Goal: Use online tool/utility: Utilize a website feature to perform a specific function

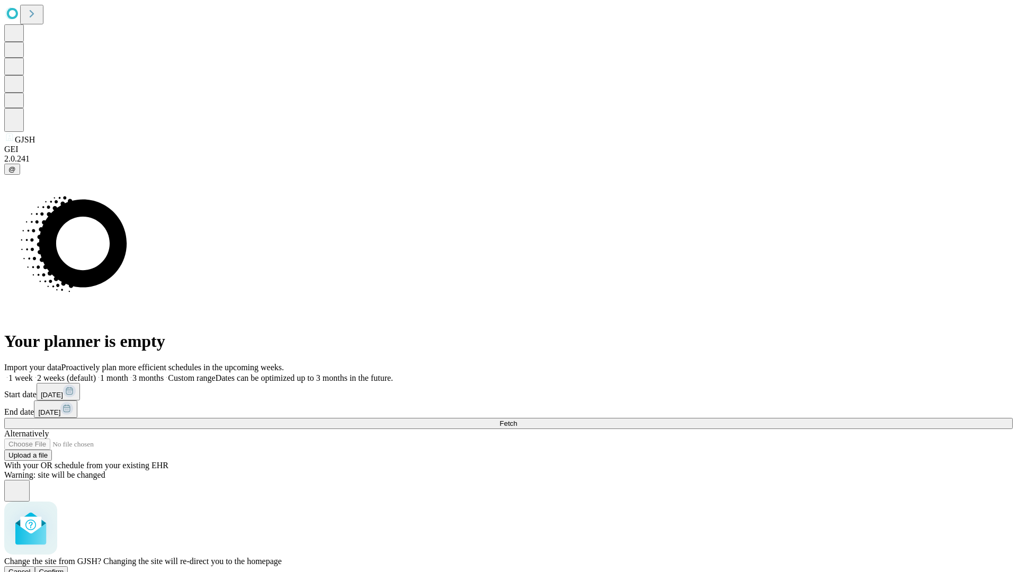
click at [64, 568] on span "Confirm" at bounding box center [51, 572] width 25 height 8
click at [33, 373] on label "1 week" at bounding box center [18, 377] width 29 height 9
click at [517, 419] on span "Fetch" at bounding box center [507, 423] width 17 height 8
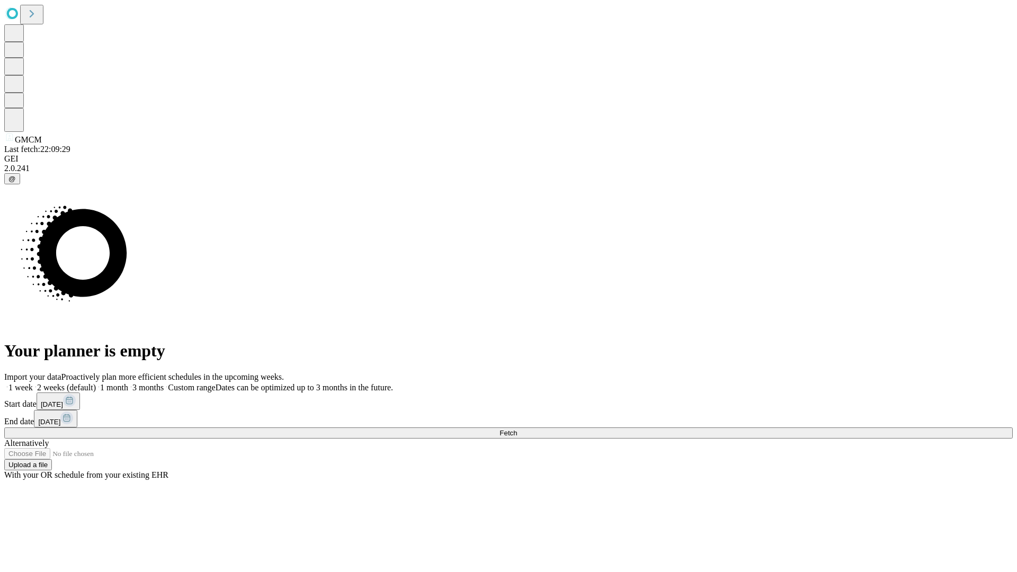
click at [33, 383] on label "1 week" at bounding box center [18, 387] width 29 height 9
click at [517, 429] on span "Fetch" at bounding box center [507, 433] width 17 height 8
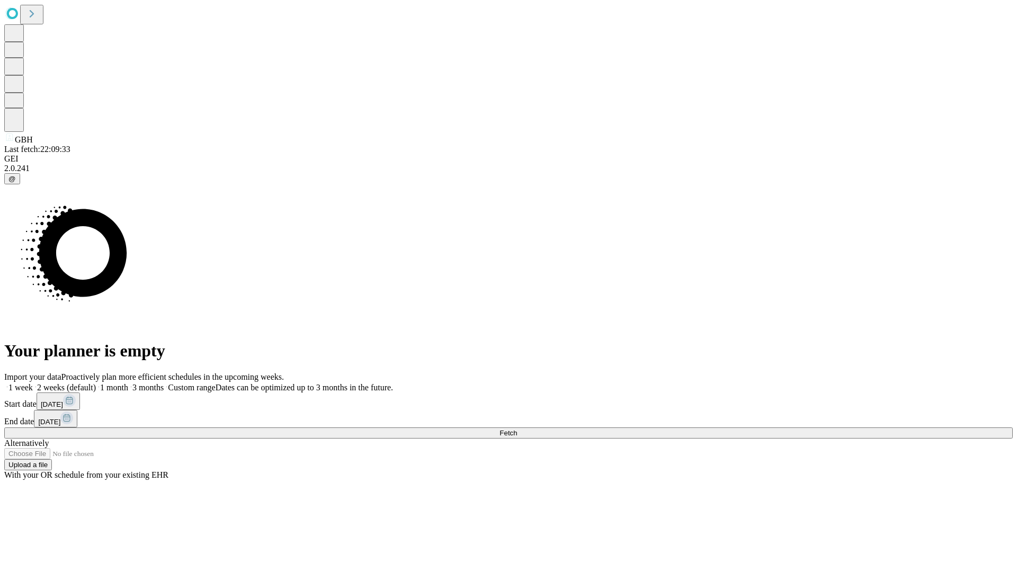
click at [517, 429] on span "Fetch" at bounding box center [507, 433] width 17 height 8
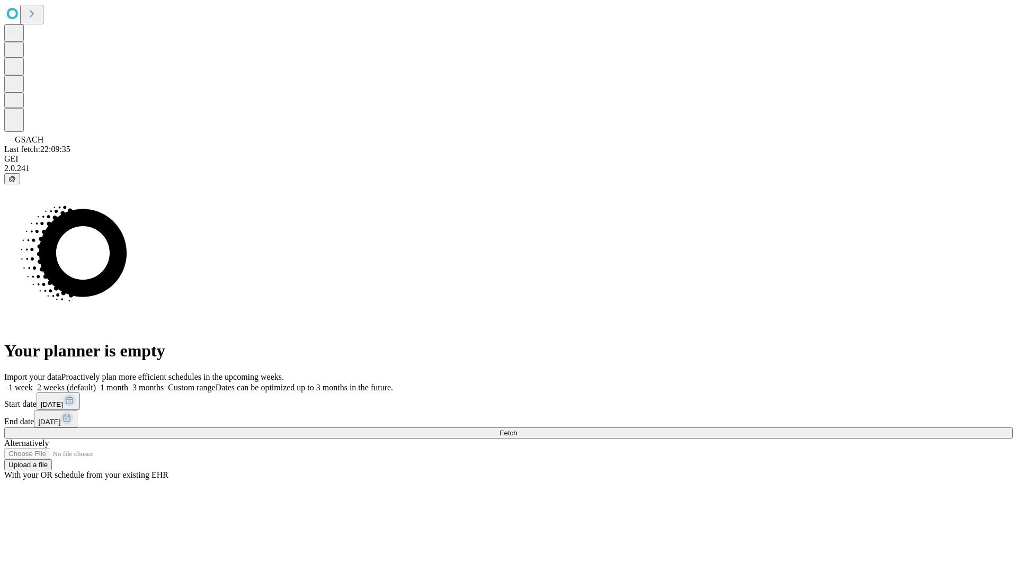
click at [33, 383] on label "1 week" at bounding box center [18, 387] width 29 height 9
click at [517, 429] on span "Fetch" at bounding box center [507, 433] width 17 height 8
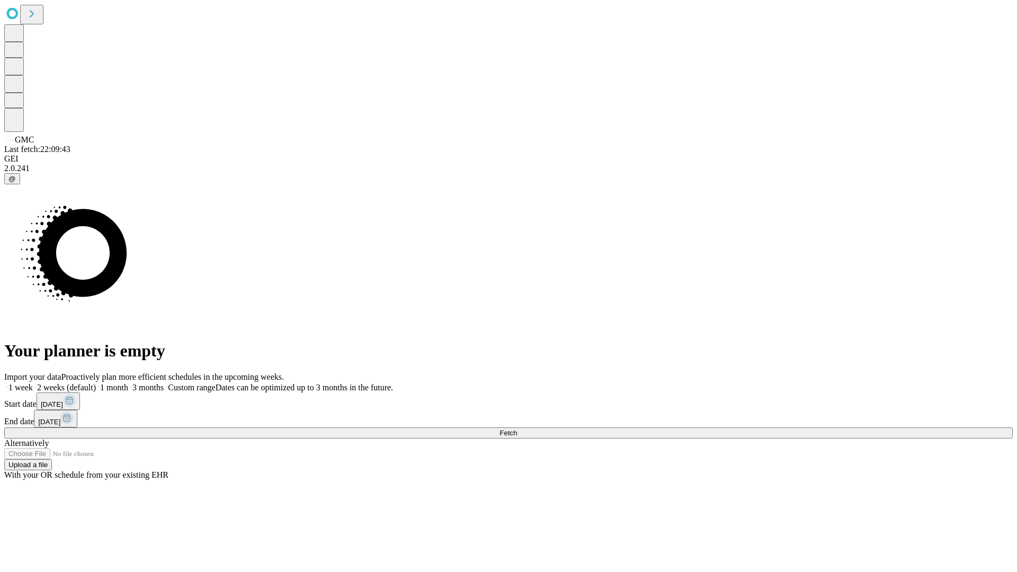
click at [33, 383] on label "1 week" at bounding box center [18, 387] width 29 height 9
click at [517, 429] on span "Fetch" at bounding box center [507, 433] width 17 height 8
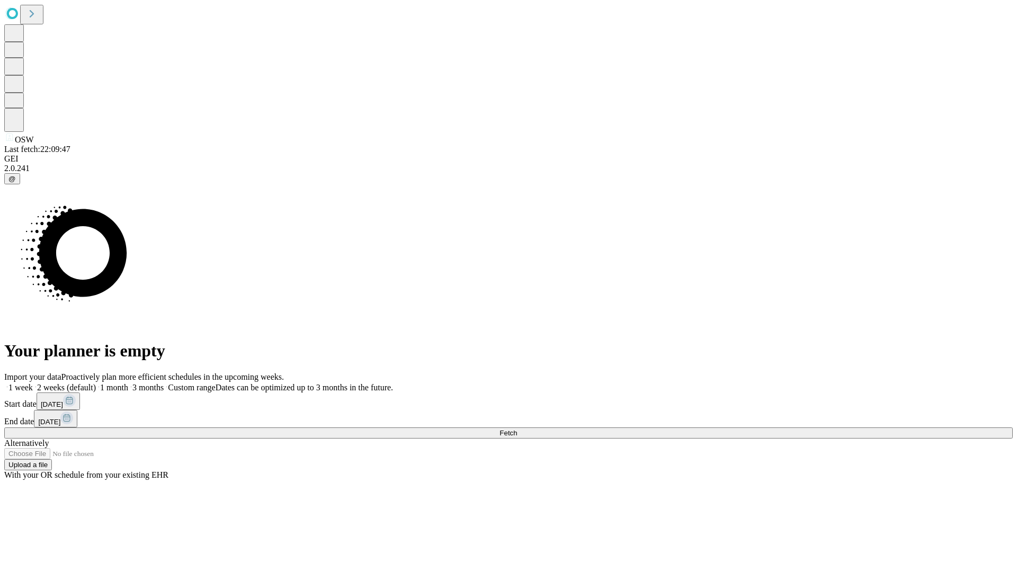
click at [33, 383] on label "1 week" at bounding box center [18, 387] width 29 height 9
click at [517, 429] on span "Fetch" at bounding box center [507, 433] width 17 height 8
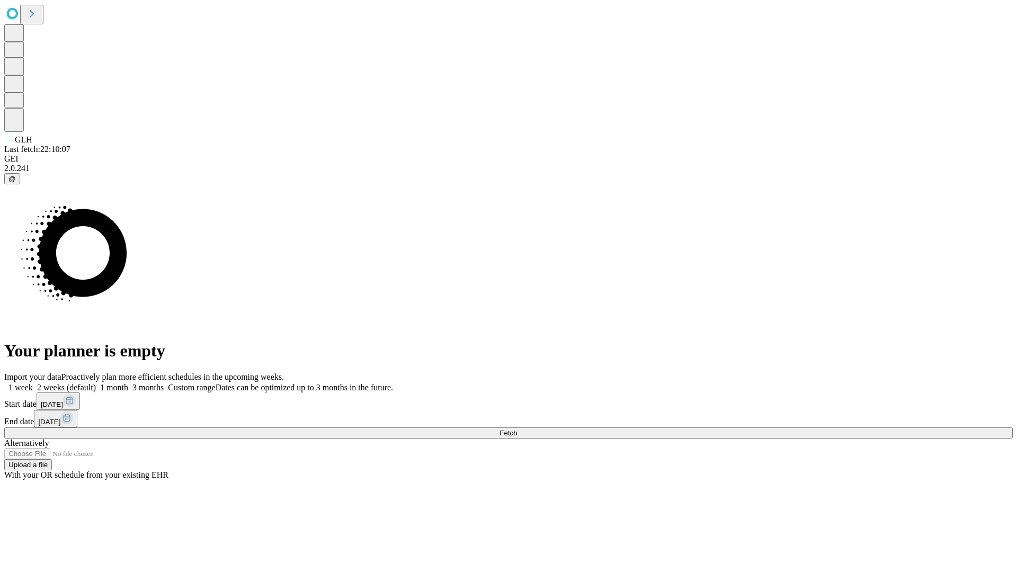
click at [33, 383] on label "1 week" at bounding box center [18, 387] width 29 height 9
click at [517, 429] on span "Fetch" at bounding box center [507, 433] width 17 height 8
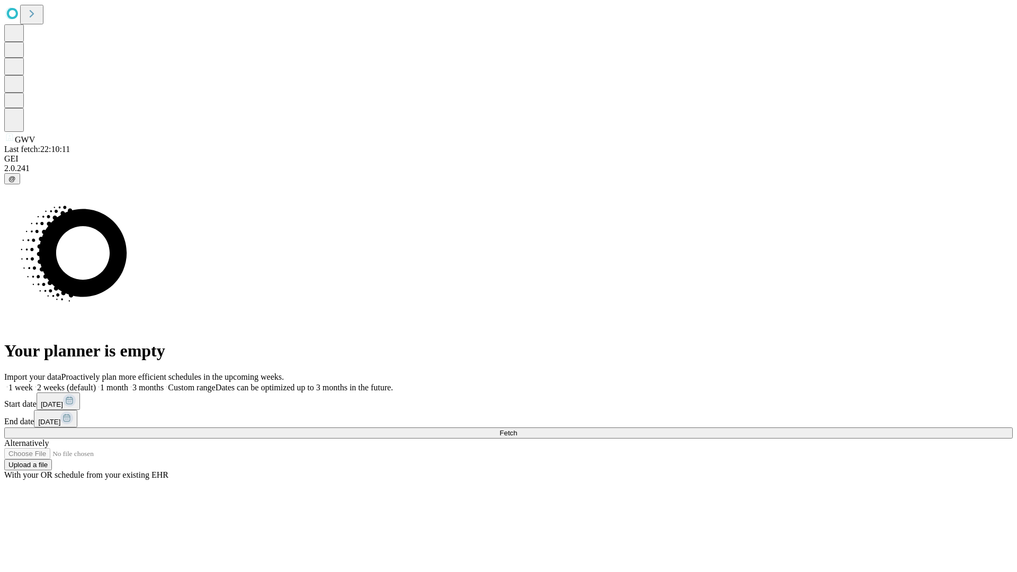
click at [517, 429] on span "Fetch" at bounding box center [507, 433] width 17 height 8
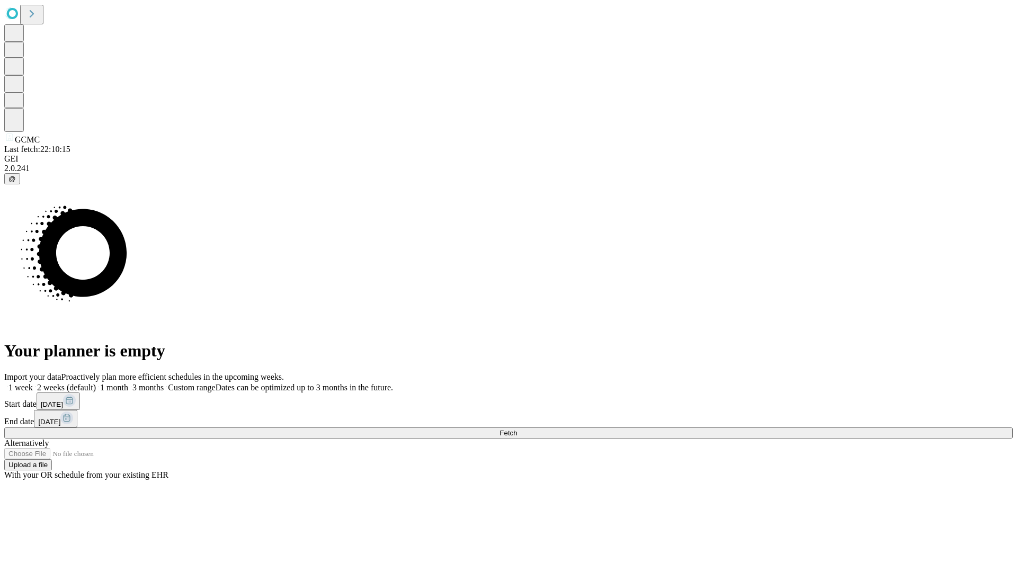
click at [33, 383] on label "1 week" at bounding box center [18, 387] width 29 height 9
click at [517, 429] on span "Fetch" at bounding box center [507, 433] width 17 height 8
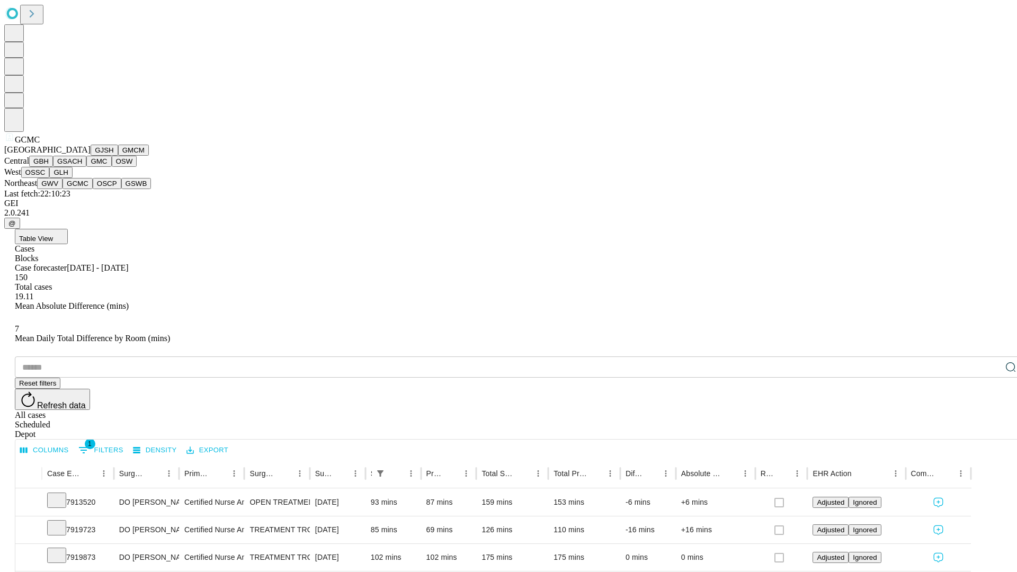
click at [93, 189] on button "OSCP" at bounding box center [107, 183] width 29 height 11
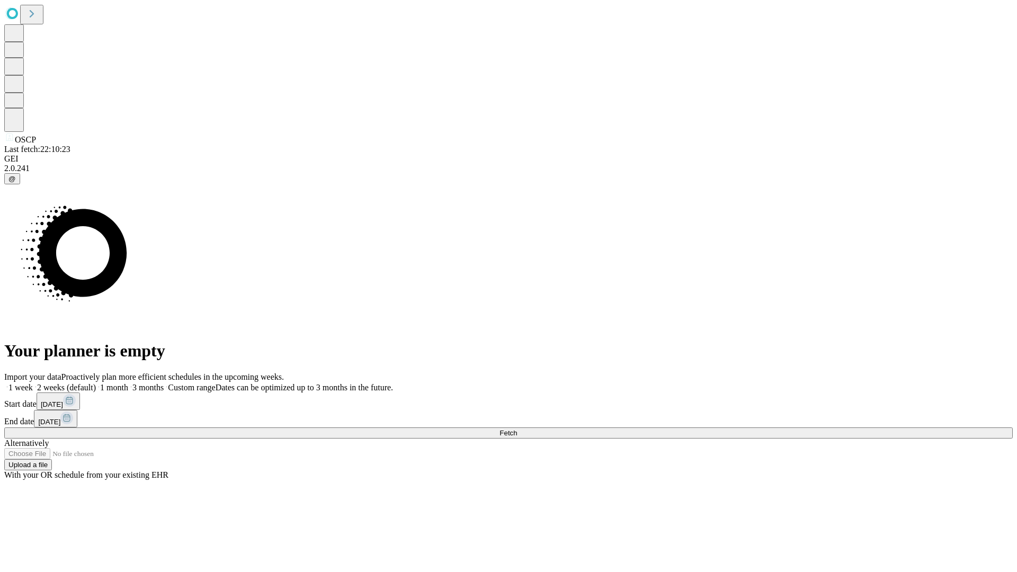
click at [33, 383] on label "1 week" at bounding box center [18, 387] width 29 height 9
click at [517, 429] on span "Fetch" at bounding box center [507, 433] width 17 height 8
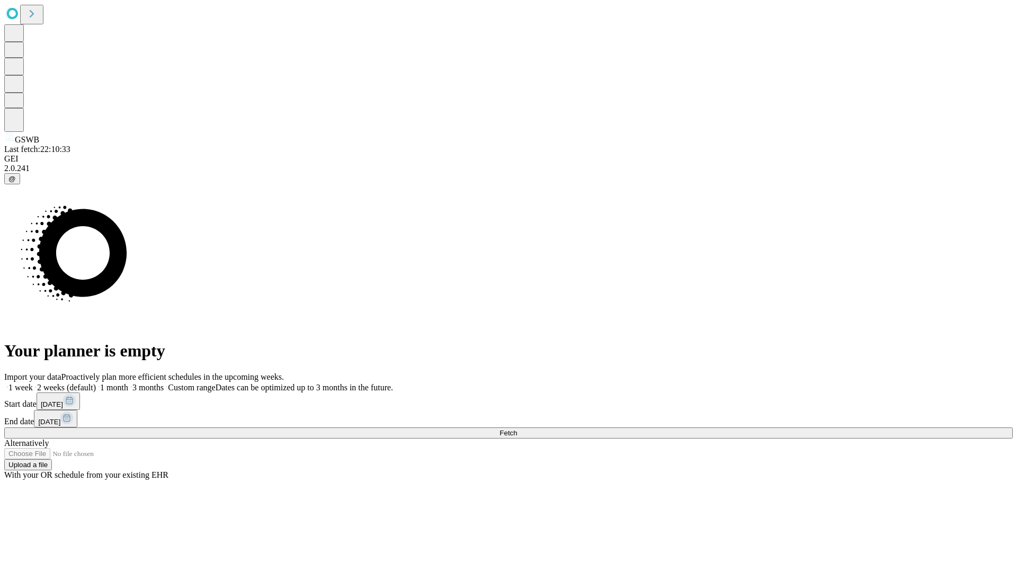
click at [33, 383] on label "1 week" at bounding box center [18, 387] width 29 height 9
click at [517, 429] on span "Fetch" at bounding box center [507, 433] width 17 height 8
